Goal: Find specific page/section: Find specific page/section

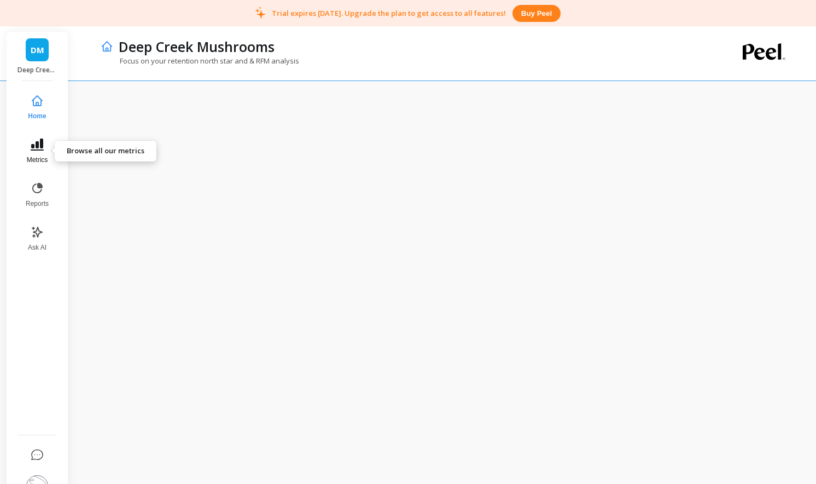
click at [38, 149] on icon at bounding box center [37, 144] width 13 height 12
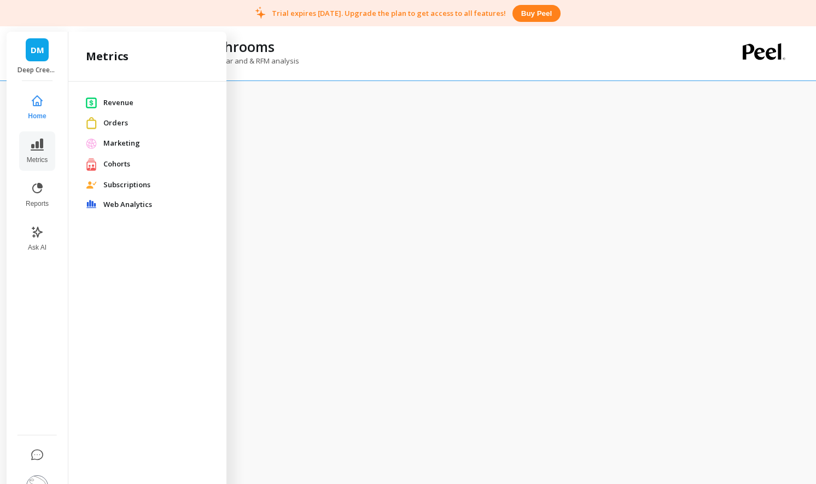
click at [123, 119] on span "Orders" at bounding box center [156, 123] width 106 height 11
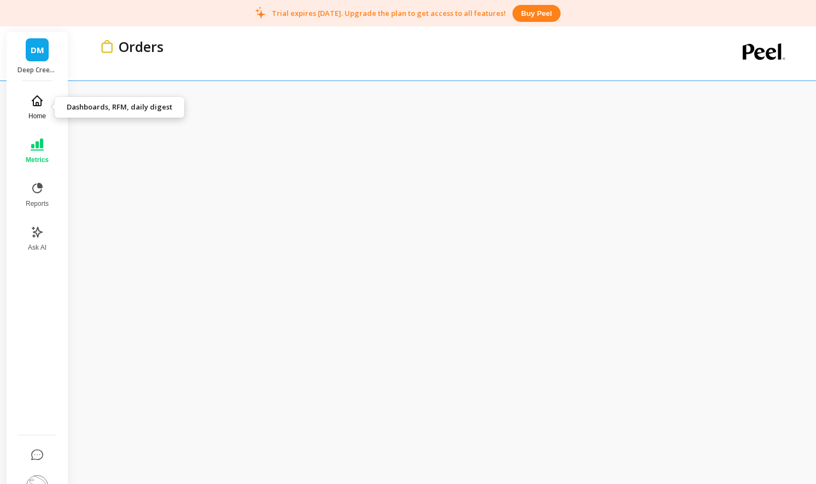
click at [42, 106] on icon at bounding box center [37, 100] width 13 height 13
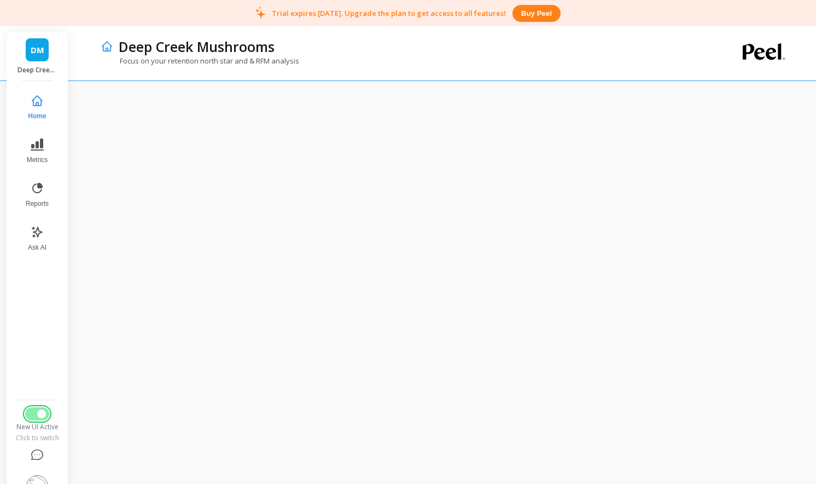
click at [37, 414] on span "Switch to Legacy UI" at bounding box center [41, 413] width 9 height 9
